Goal: Navigation & Orientation: Find specific page/section

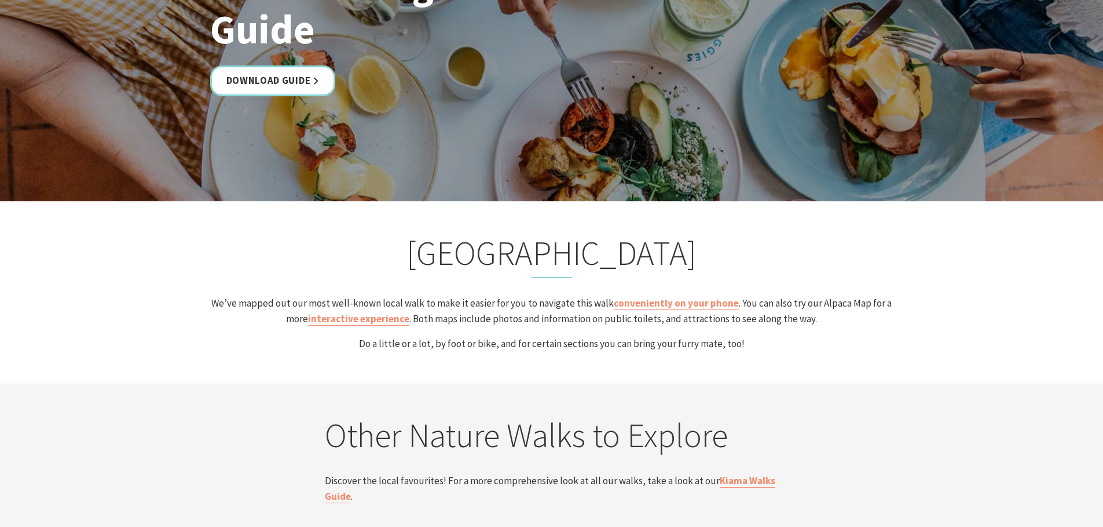
scroll to position [2026, 0]
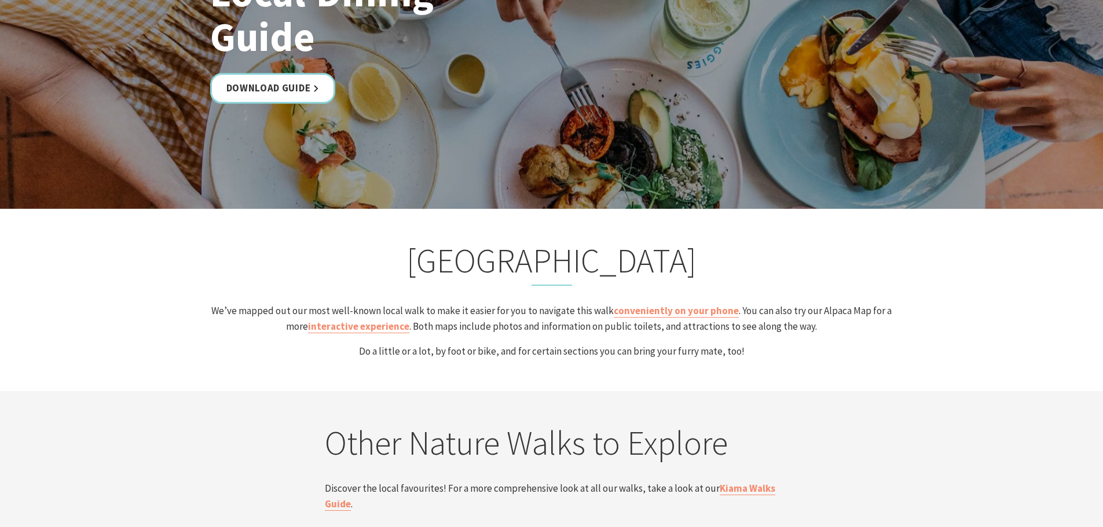
click at [480, 261] on h2 "Kiama Coast Walk" at bounding box center [551, 263] width 685 height 45
click at [629, 270] on h2 "Kiama Coast Walk" at bounding box center [551, 263] width 685 height 45
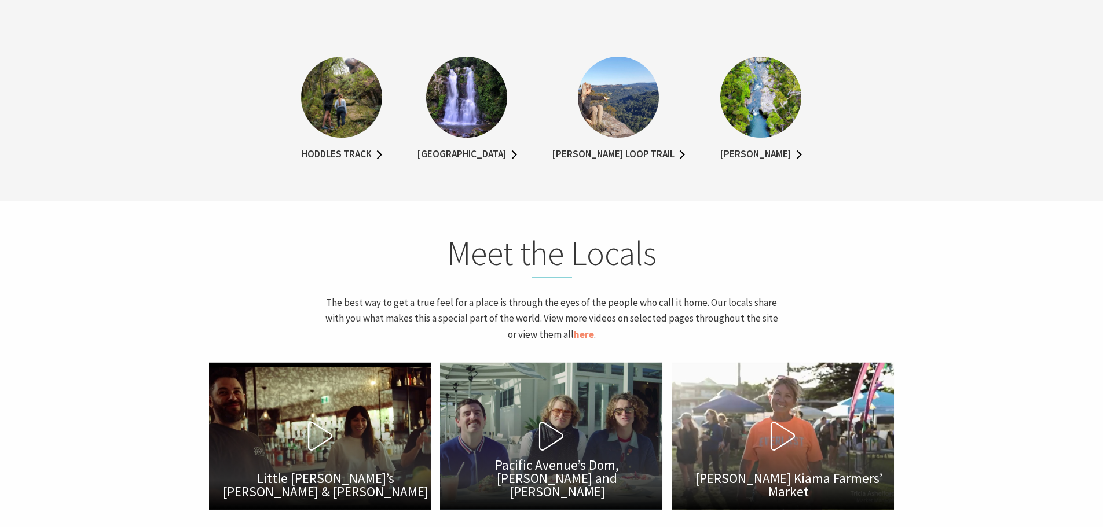
scroll to position [2547, 0]
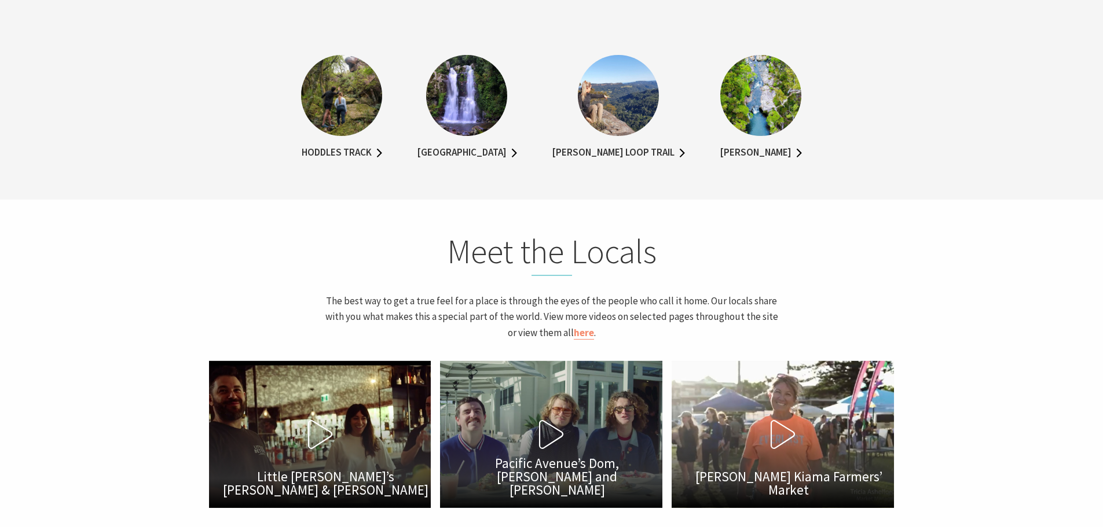
click at [761, 100] on img at bounding box center [760, 95] width 81 height 81
click at [768, 158] on link "Nellies Glen" at bounding box center [761, 153] width 82 height 17
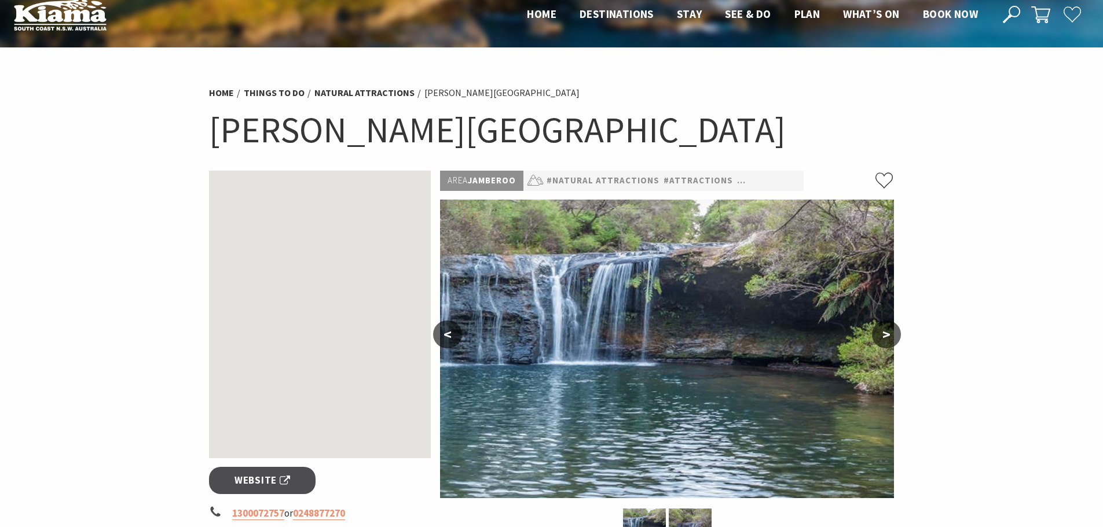
scroll to position [58, 0]
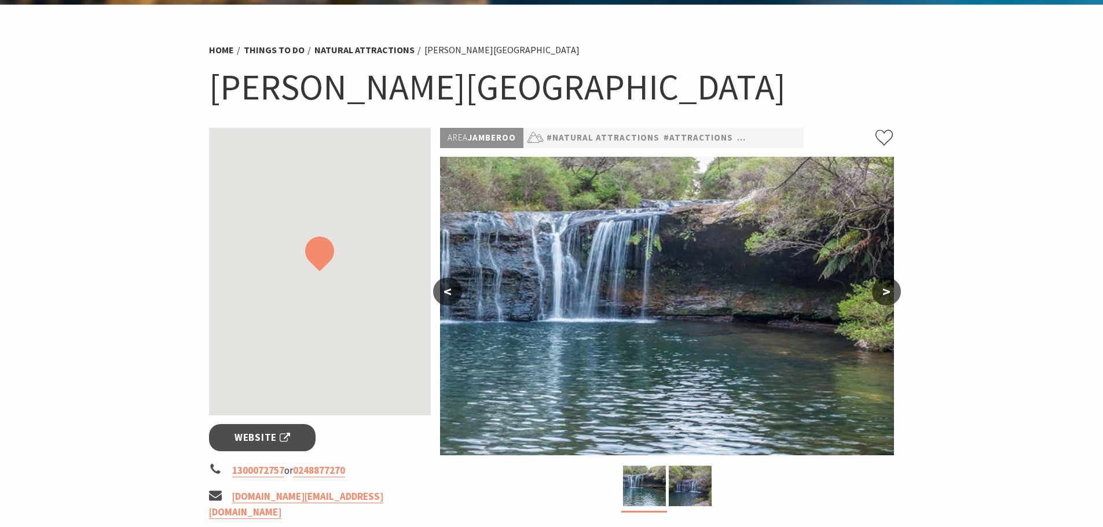
click at [894, 289] on button ">" at bounding box center [886, 292] width 29 height 28
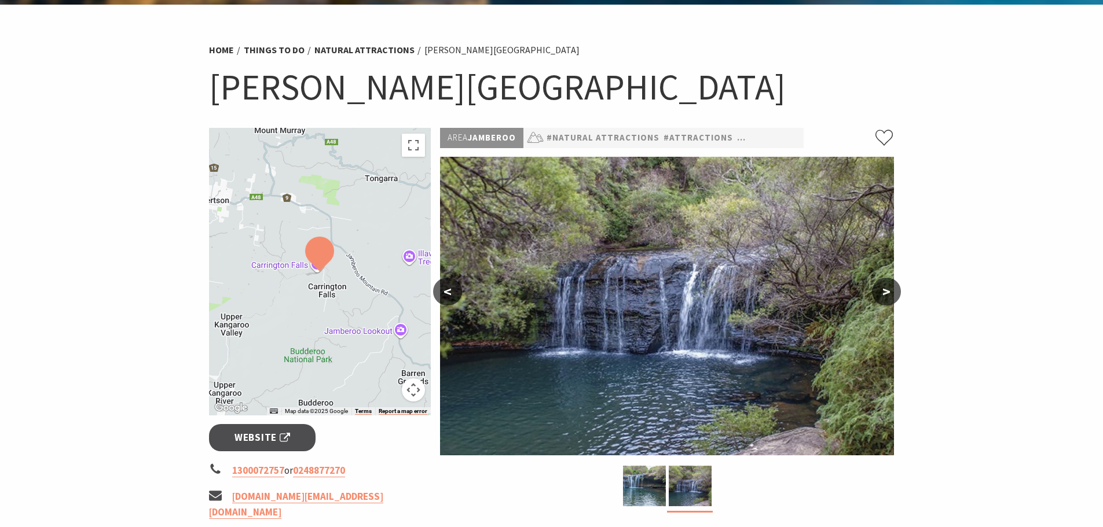
click at [893, 288] on button ">" at bounding box center [886, 292] width 29 height 28
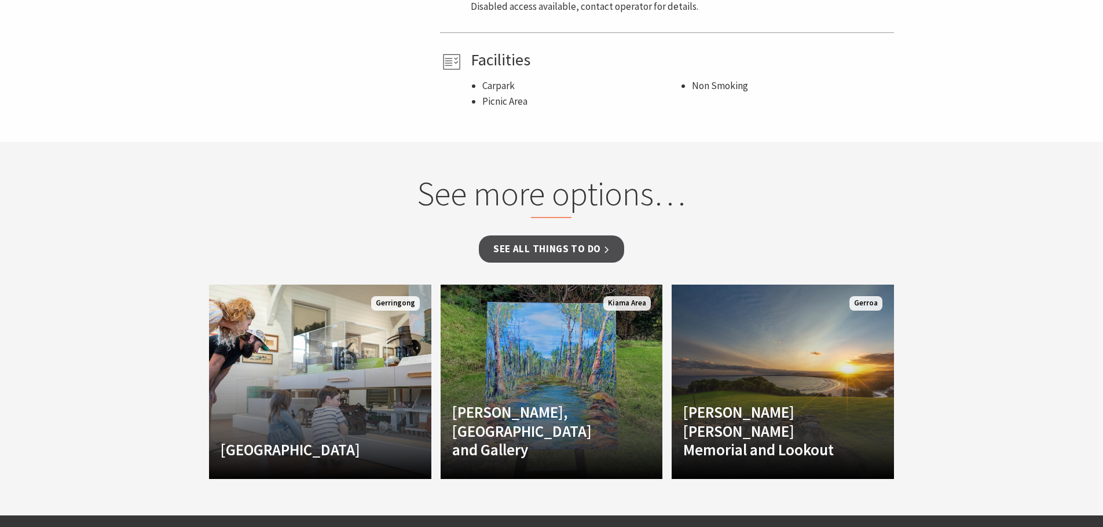
scroll to position [868, 0]
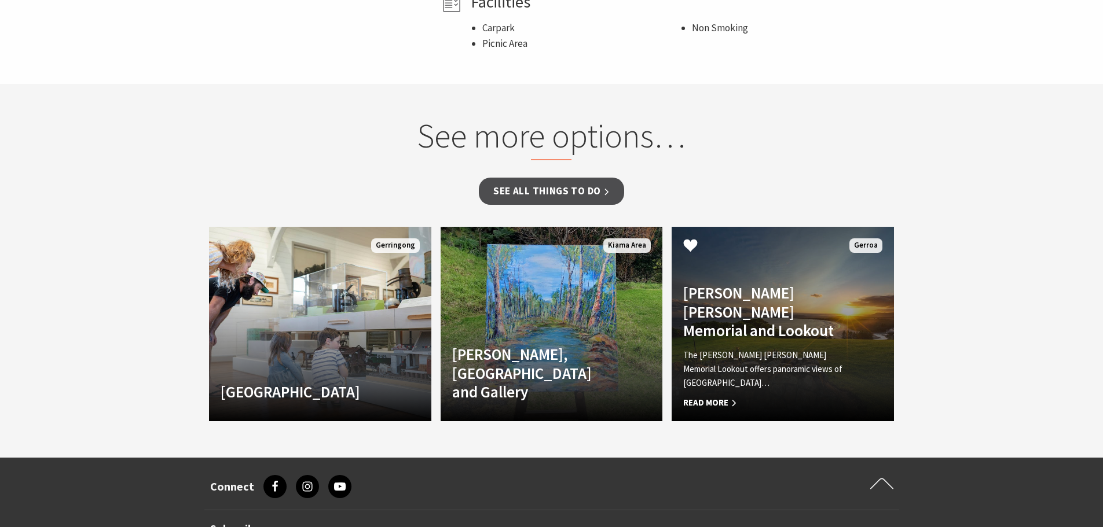
click at [744, 284] on h4 "[PERSON_NAME] [PERSON_NAME] Memorial and Lookout" at bounding box center [766, 312] width 166 height 56
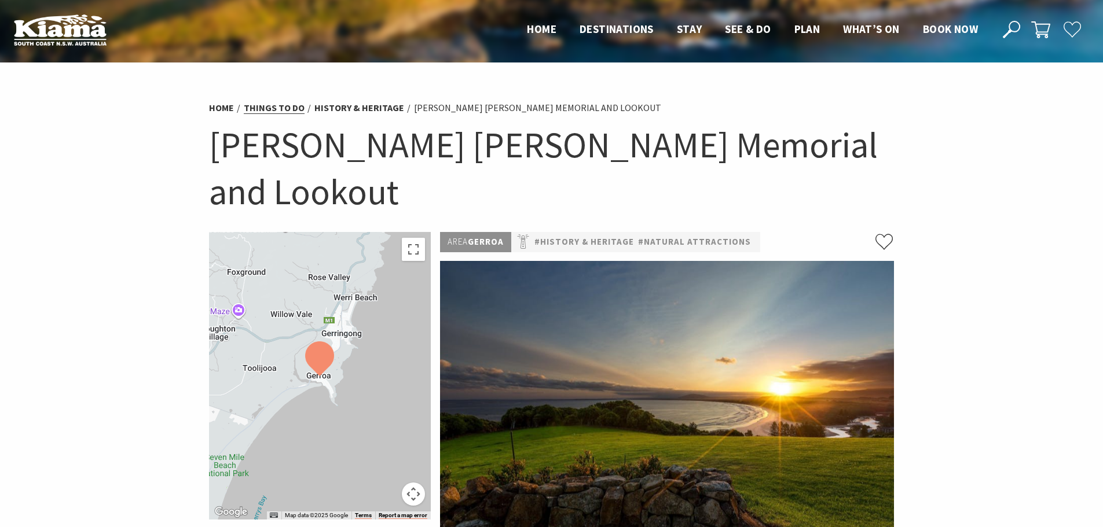
click at [274, 108] on link "Things To Do" at bounding box center [274, 108] width 61 height 12
